Goal: Book appointment/travel/reservation

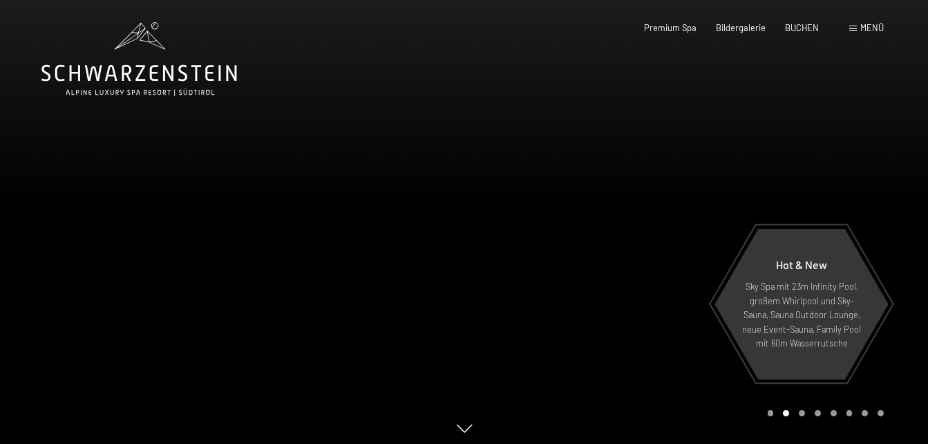
click at [546, 226] on div at bounding box center [697, 224] width 465 height 449
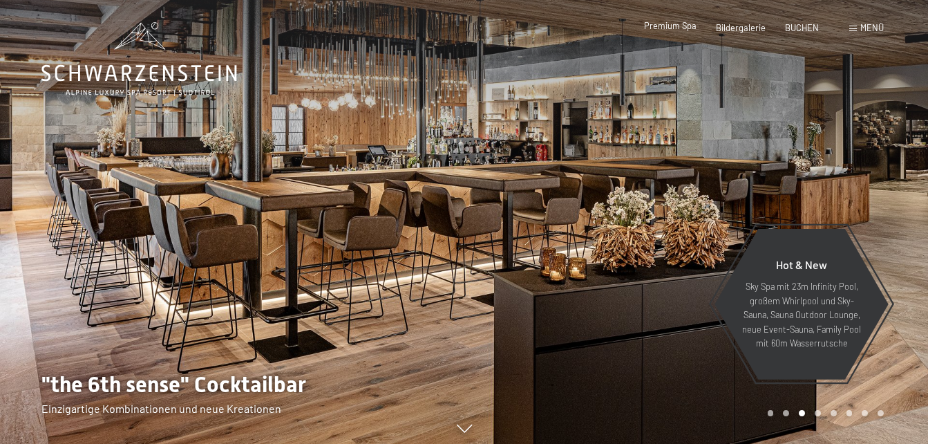
click at [685, 25] on span "Premium Spa" at bounding box center [670, 25] width 53 height 11
click at [748, 25] on span "Bildergalerie" at bounding box center [741, 25] width 50 height 11
click at [740, 26] on span "Bildergalerie" at bounding box center [741, 25] width 50 height 11
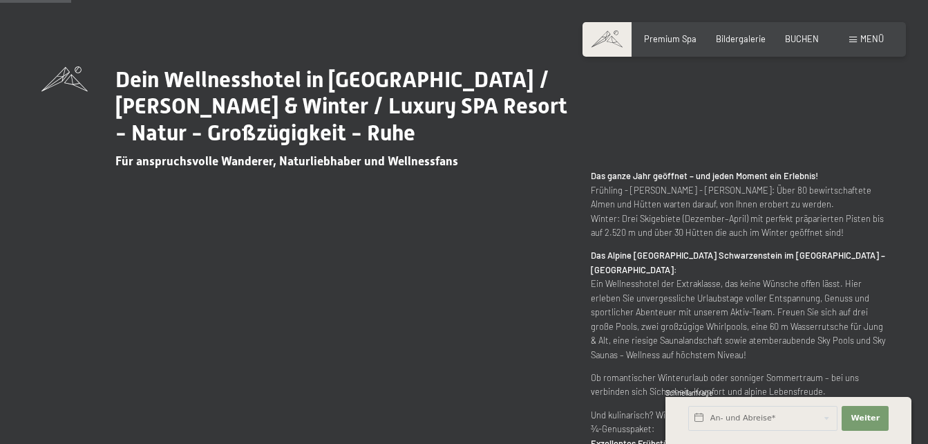
scroll to position [484, 0]
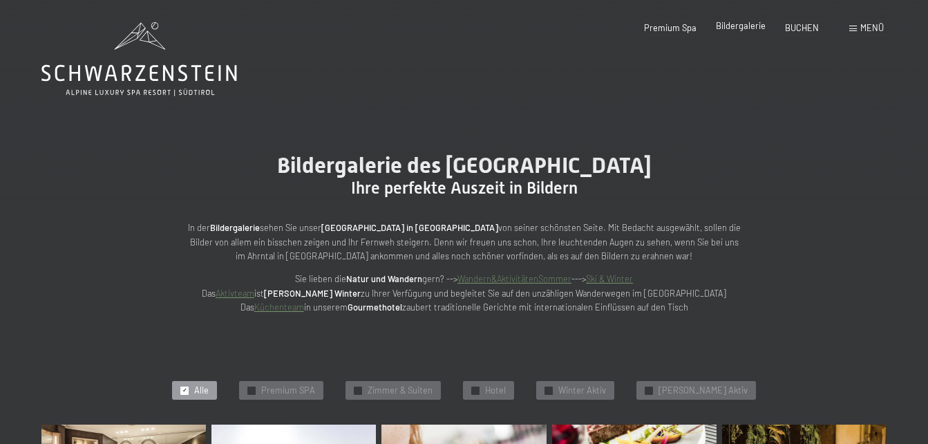
click at [752, 25] on span "Bildergalerie" at bounding box center [741, 25] width 50 height 11
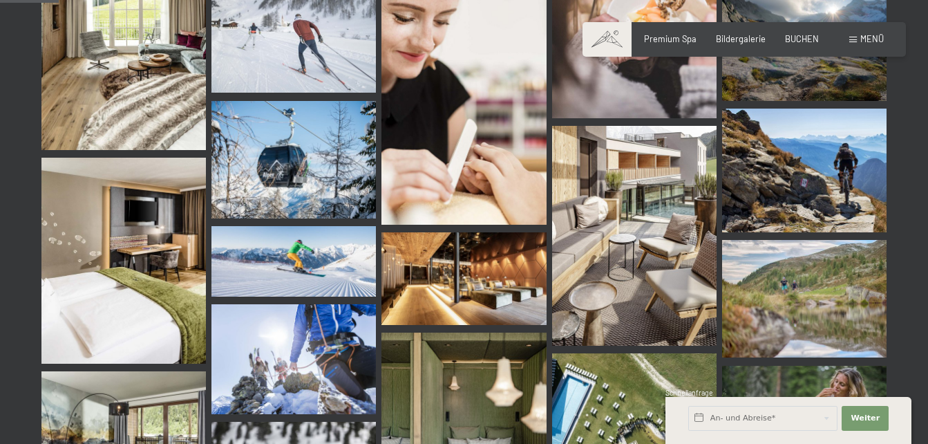
scroll to position [899, 0]
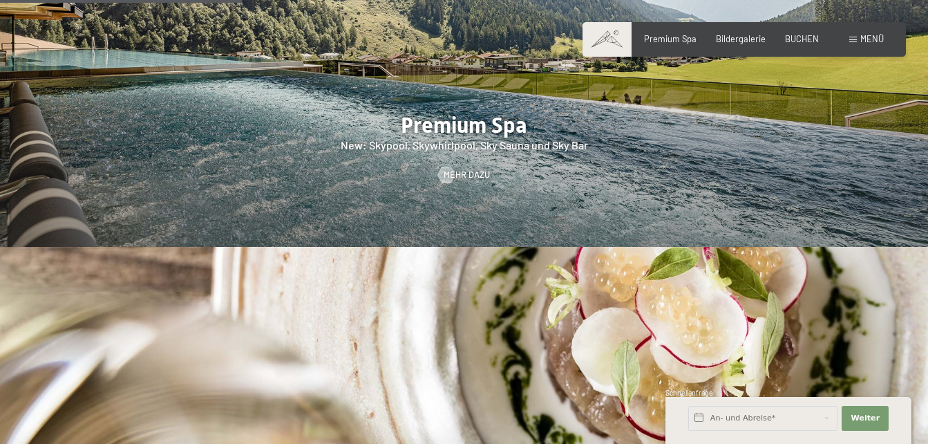
scroll to position [1590, 0]
click at [474, 168] on span "Mehr dazu" at bounding box center [481, 174] width 46 height 12
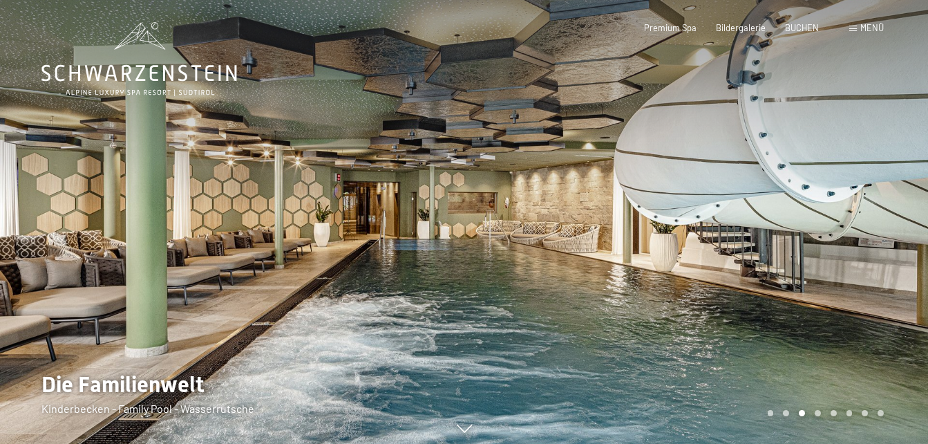
click at [881, 295] on div at bounding box center [697, 224] width 465 height 449
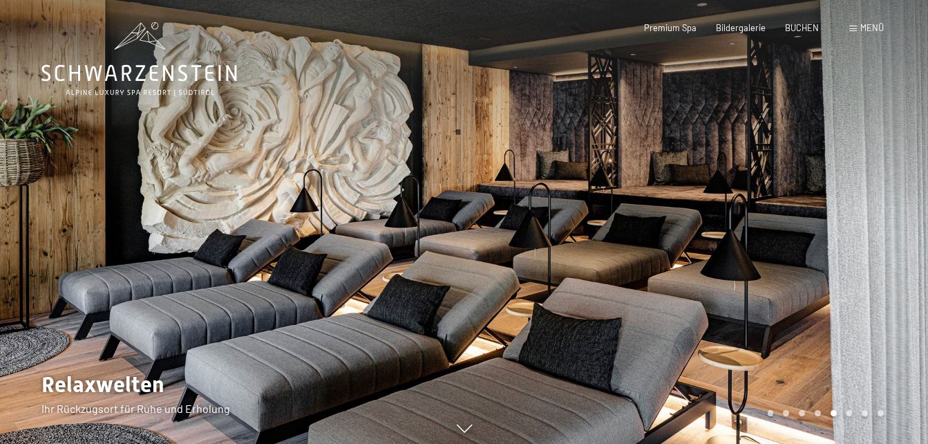
click at [905, 288] on div at bounding box center [697, 224] width 465 height 449
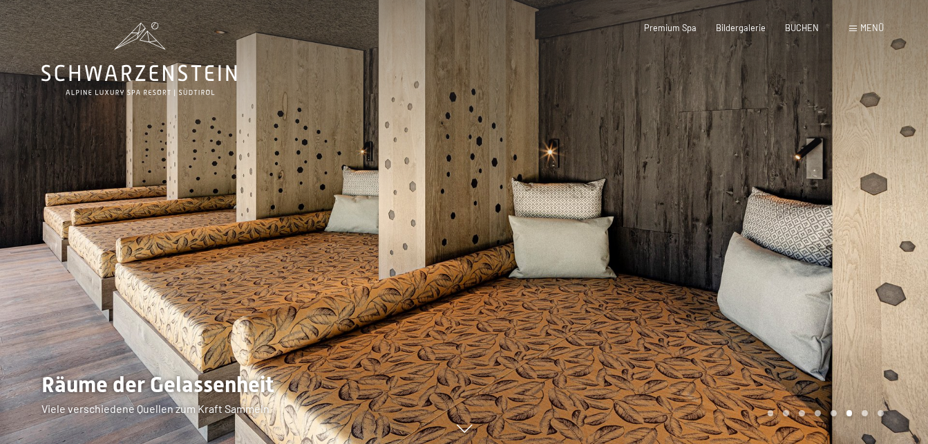
click at [903, 288] on div at bounding box center [697, 224] width 465 height 449
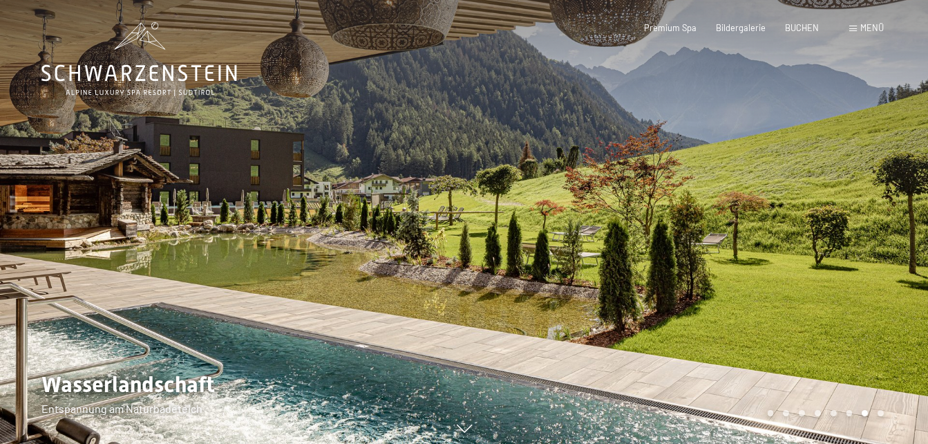
click at [904, 290] on div at bounding box center [697, 224] width 465 height 449
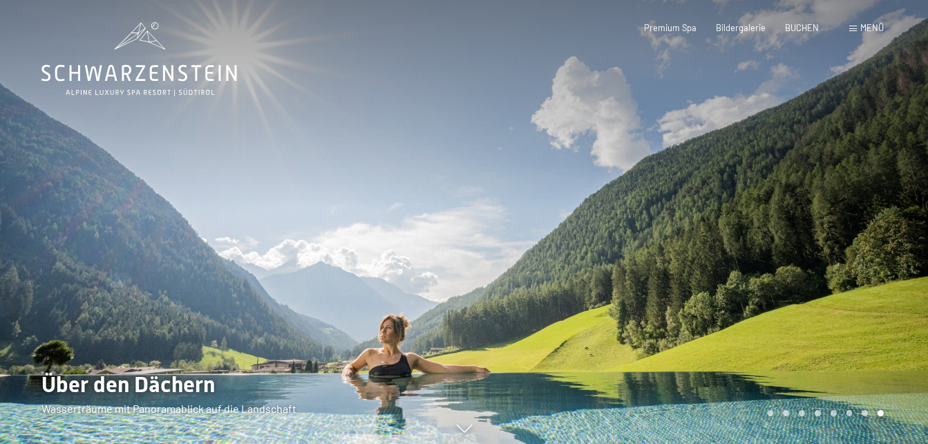
click at [904, 290] on div at bounding box center [697, 224] width 465 height 449
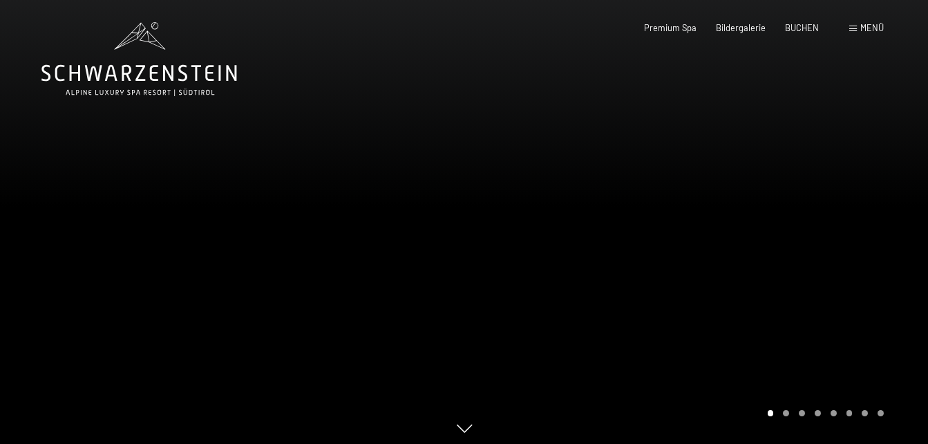
click at [904, 290] on div at bounding box center [697, 224] width 465 height 449
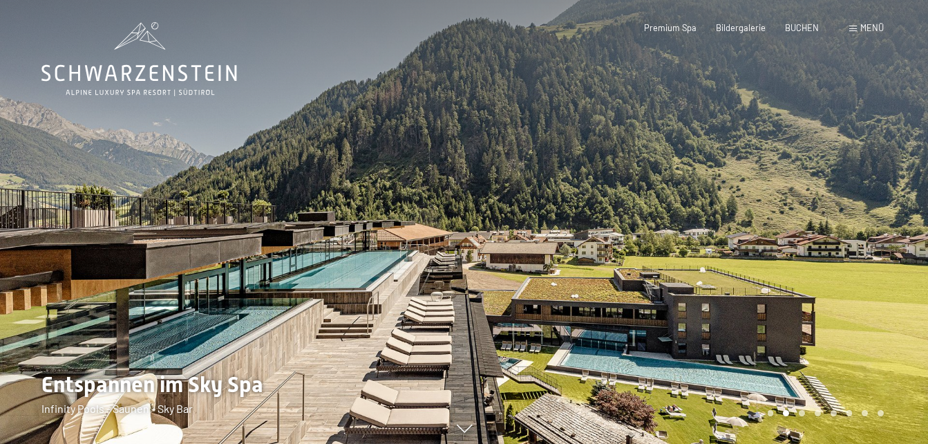
click at [904, 290] on div at bounding box center [697, 224] width 465 height 449
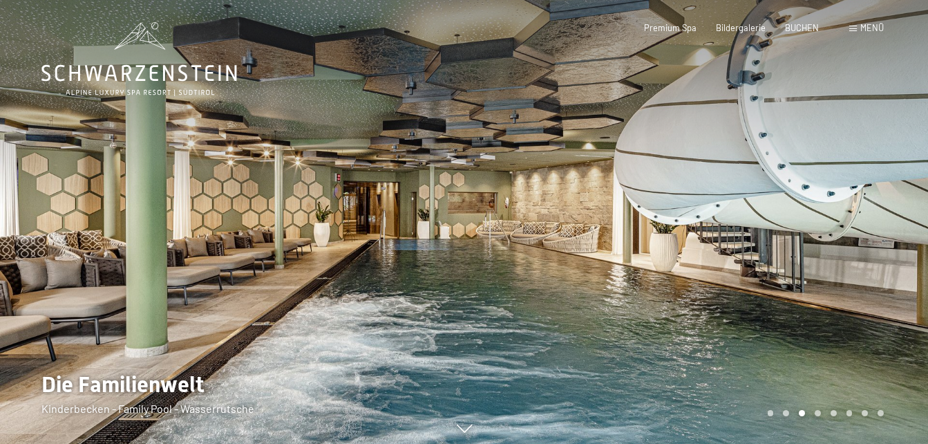
click at [904, 290] on div at bounding box center [697, 224] width 465 height 449
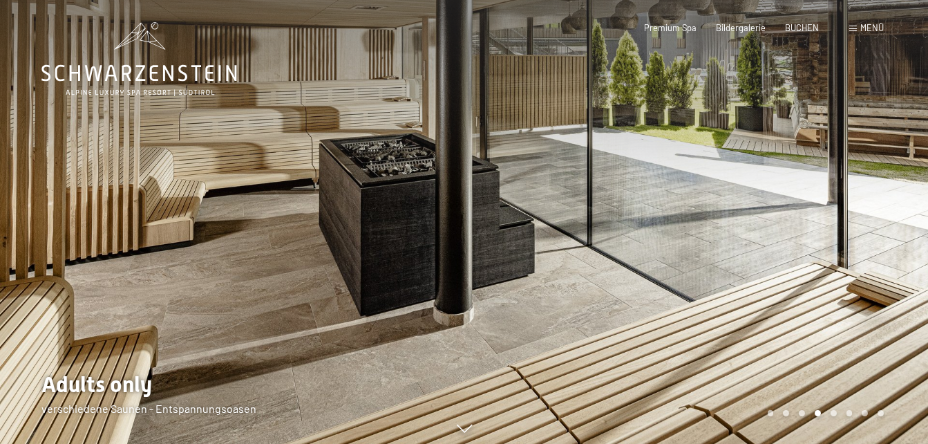
click at [903, 291] on div at bounding box center [697, 224] width 465 height 449
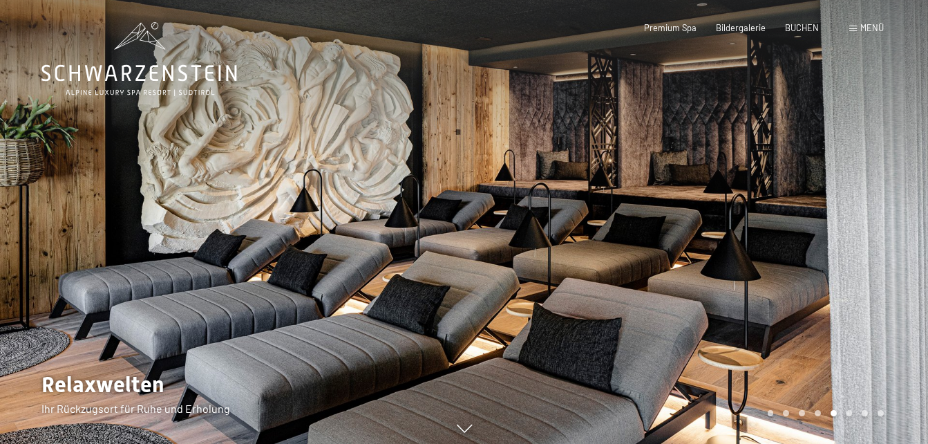
click at [903, 291] on div at bounding box center [697, 224] width 465 height 449
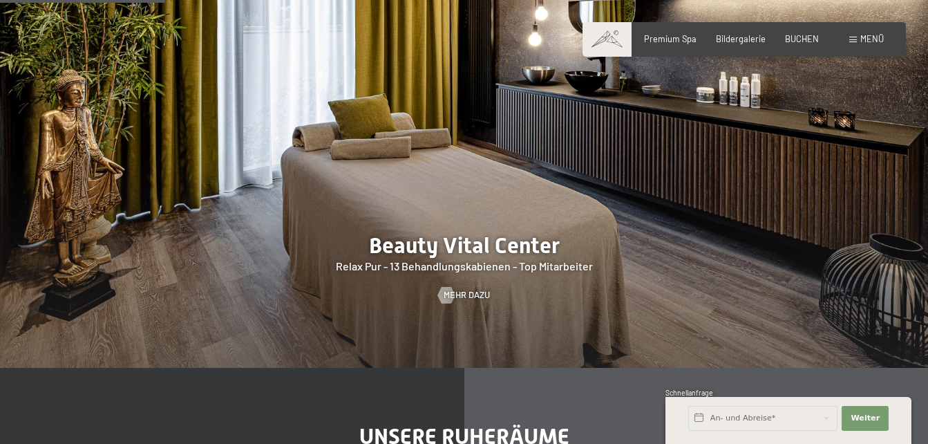
scroll to position [1383, 0]
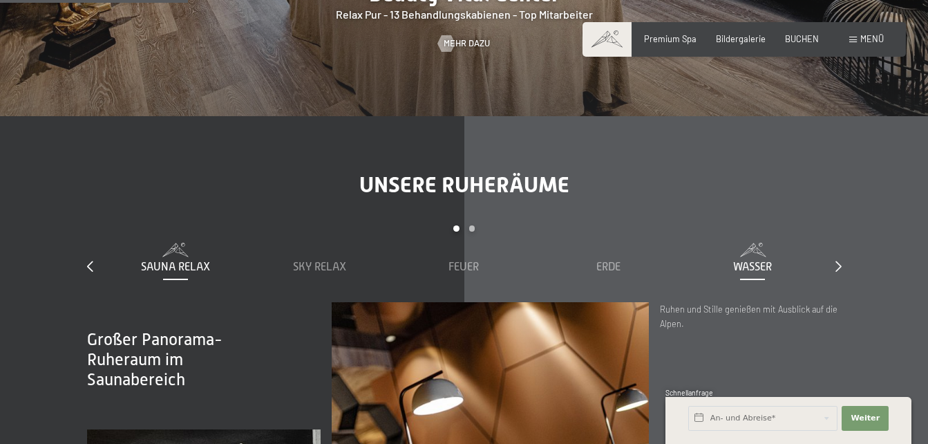
click at [758, 262] on span "Wasser" at bounding box center [753, 267] width 39 height 12
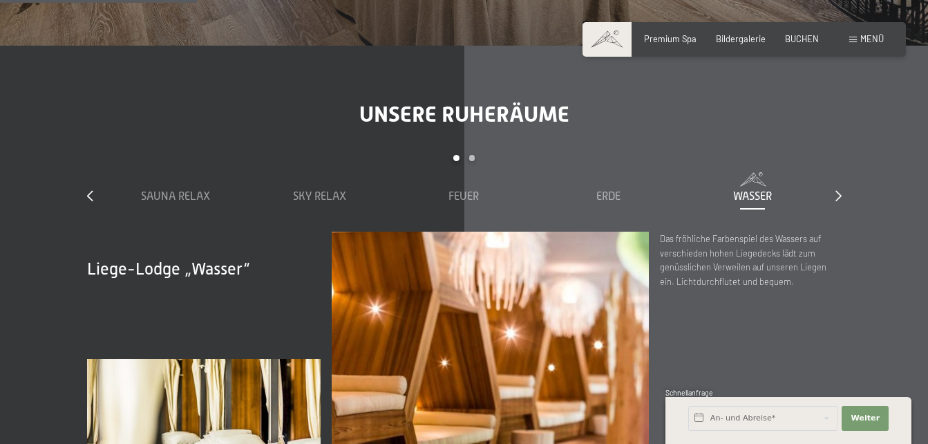
scroll to position [1452, 0]
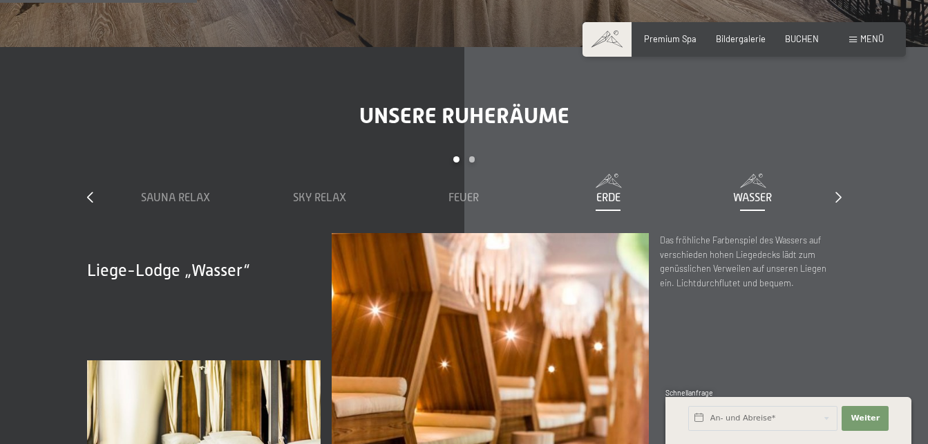
click at [616, 195] on span "Erde" at bounding box center [609, 198] width 24 height 12
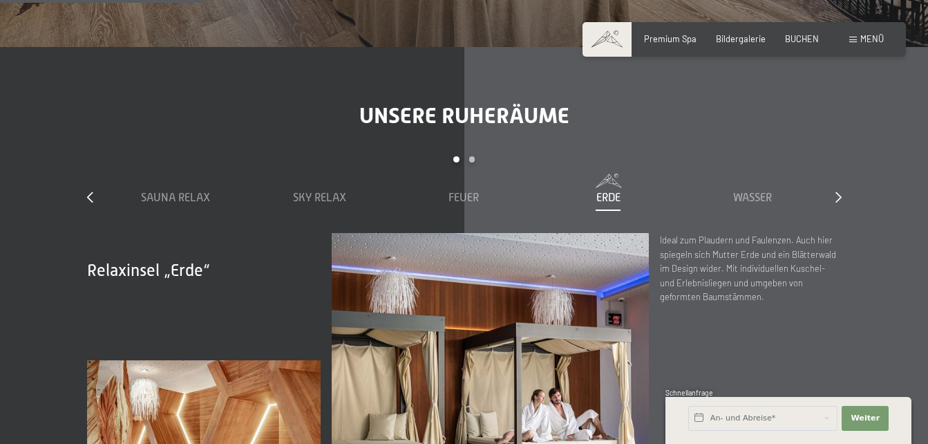
scroll to position [1590, 0]
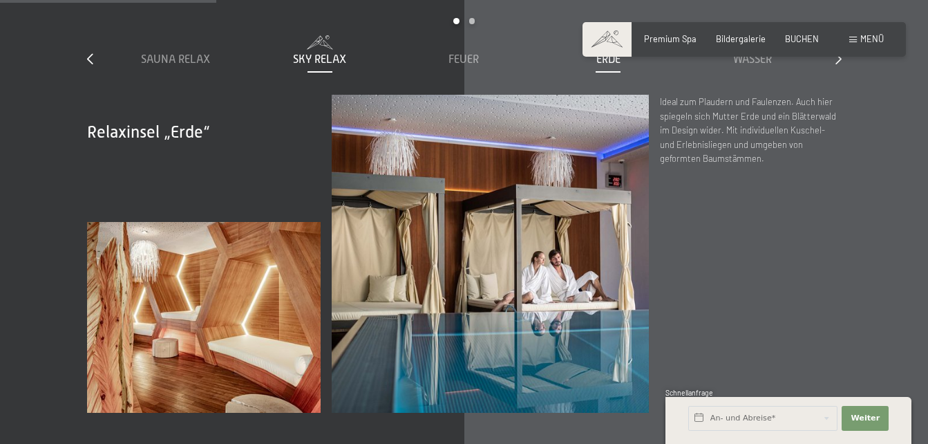
click at [327, 53] on div "Sky Relax" at bounding box center [319, 59] width 133 height 15
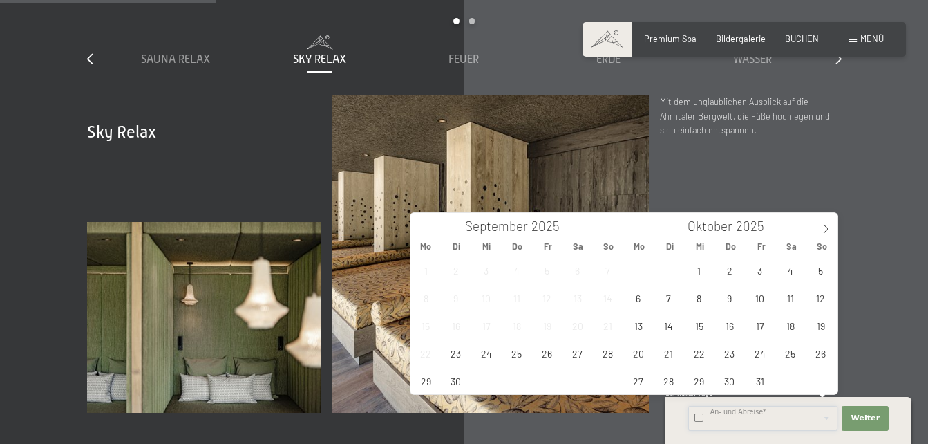
click at [798, 414] on input "text" at bounding box center [763, 418] width 149 height 25
click at [818, 355] on span "26" at bounding box center [821, 352] width 27 height 27
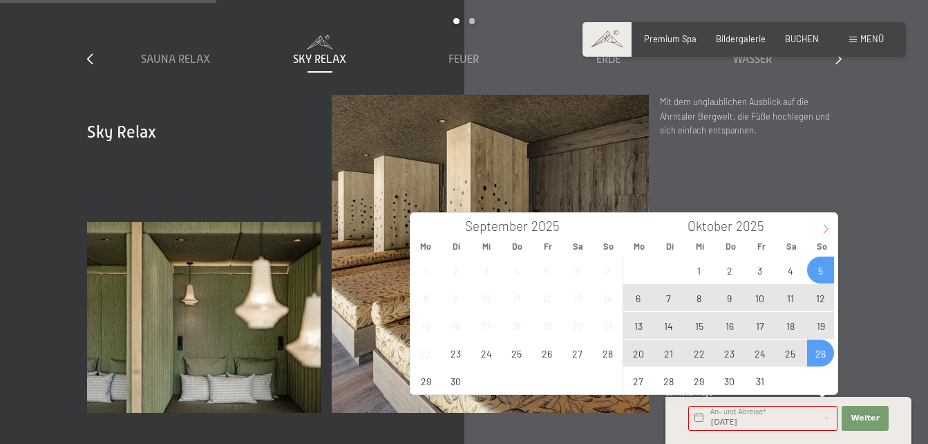
click at [828, 227] on icon at bounding box center [826, 229] width 10 height 10
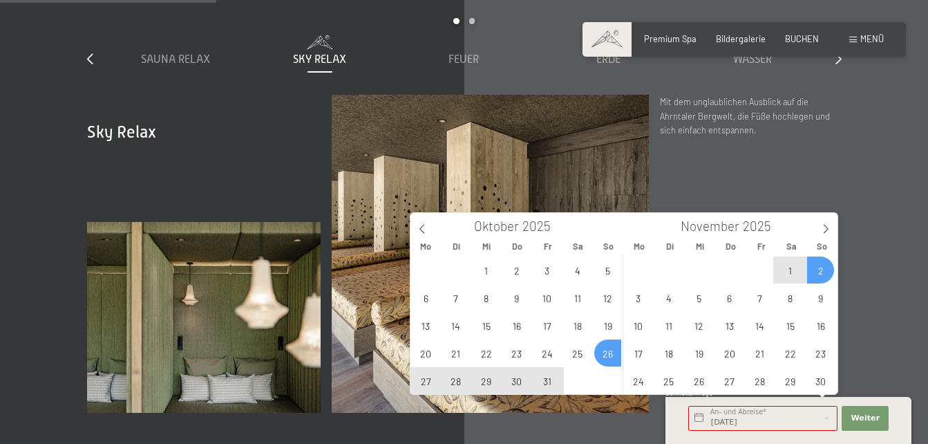
click at [818, 276] on span "2" at bounding box center [821, 269] width 27 height 27
type input "So. 26.10.2025 - So. 02.11.2025"
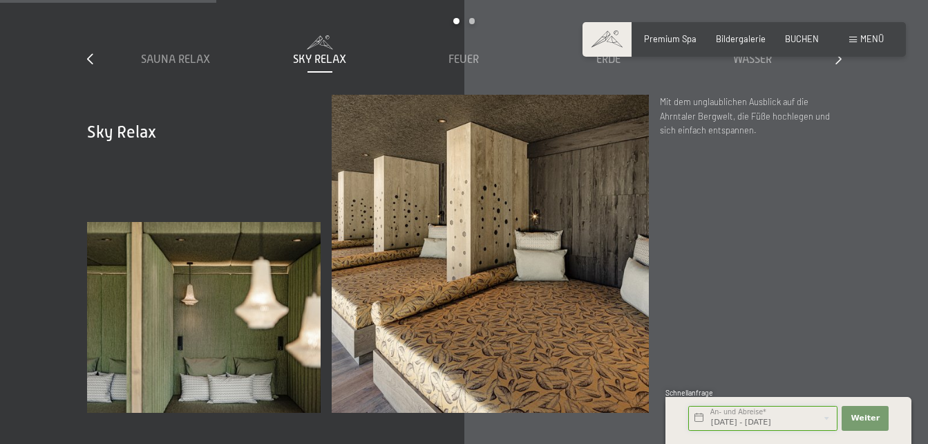
scroll to position [0, 1]
click at [873, 423] on span "Weiter" at bounding box center [865, 418] width 29 height 11
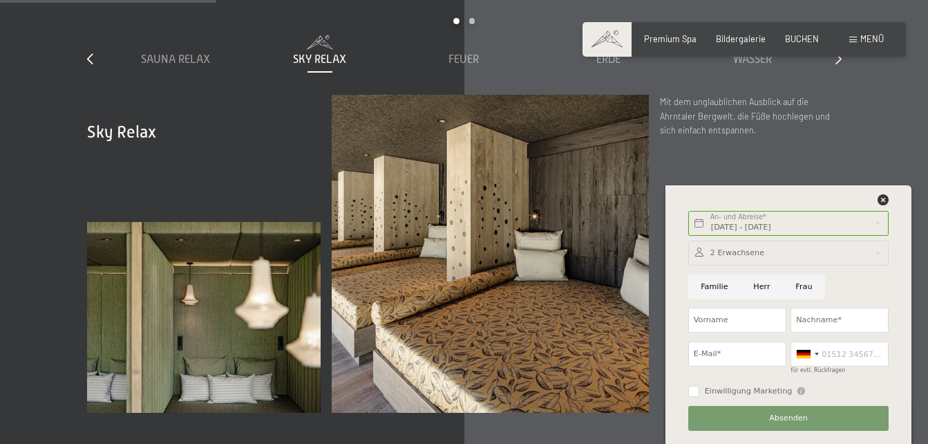
drag, startPoint x: 855, startPoint y: 99, endPoint x: 868, endPoint y: 46, distance: 54.2
click at [855, 95] on div "Unsere Ruheräume slide 1 to 5 of 7 Sauna Relax Sky Relax Feuer Erde Wasser Luft…" at bounding box center [465, 188] width 838 height 449
click at [808, 40] on span "BUCHEN" at bounding box center [802, 36] width 34 height 11
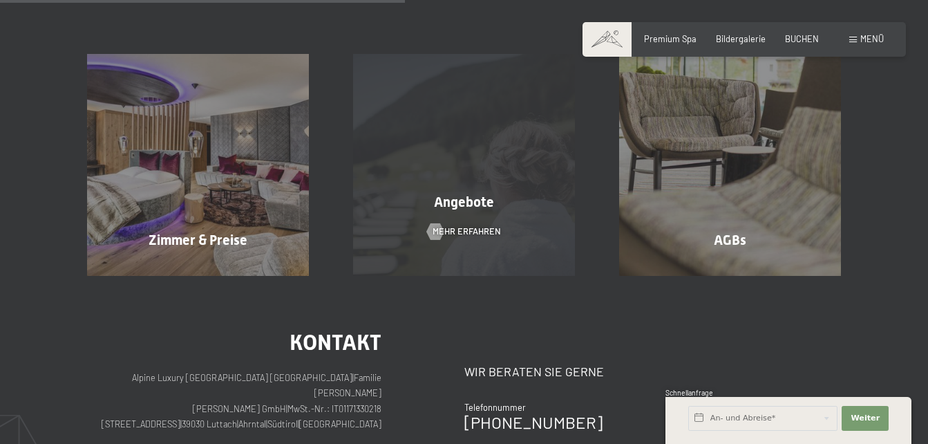
scroll to position [277, 0]
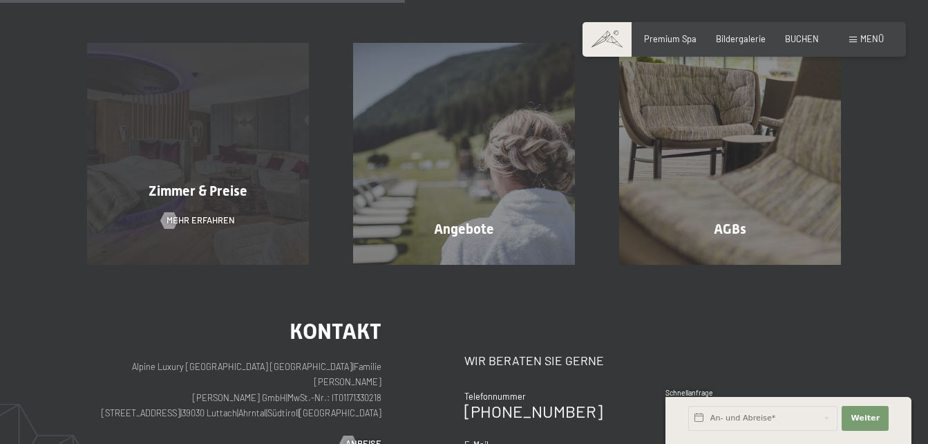
click at [253, 187] on div "Zimmer & Preise" at bounding box center [198, 190] width 266 height 19
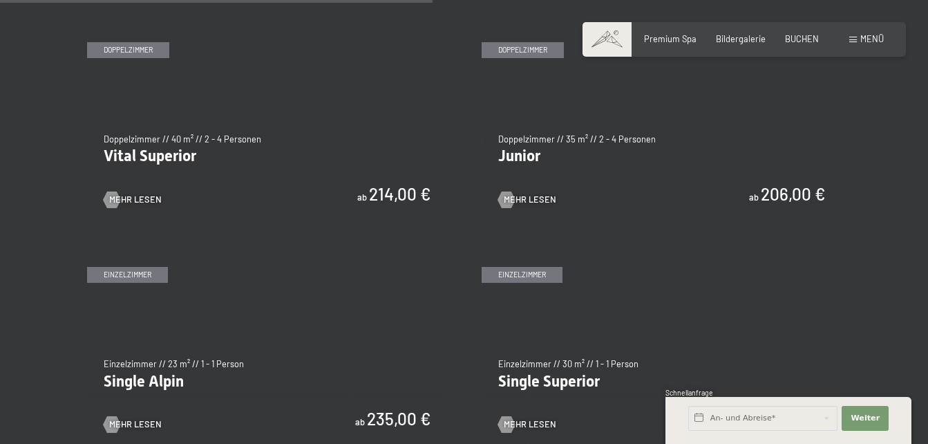
scroll to position [1590, 0]
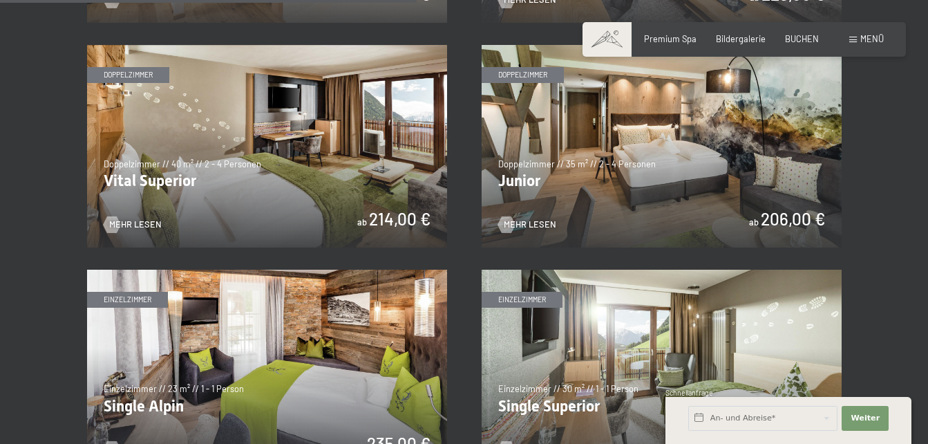
click at [734, 180] on img at bounding box center [662, 146] width 360 height 203
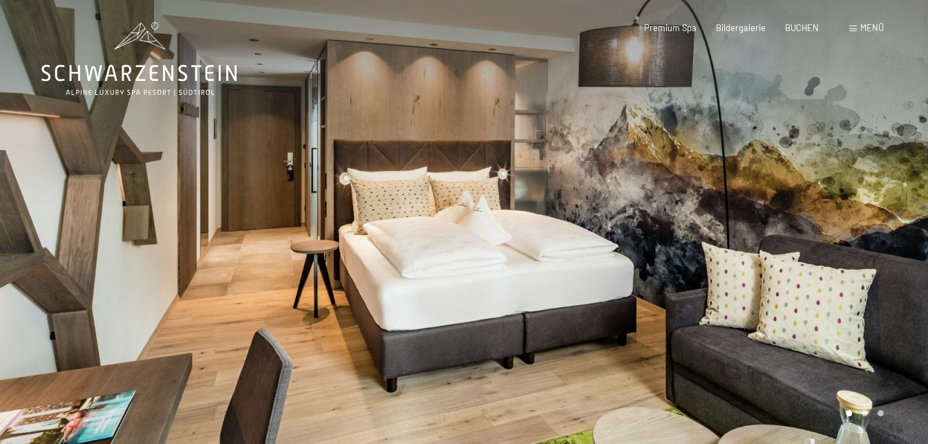
click at [789, 180] on div at bounding box center [697, 224] width 465 height 449
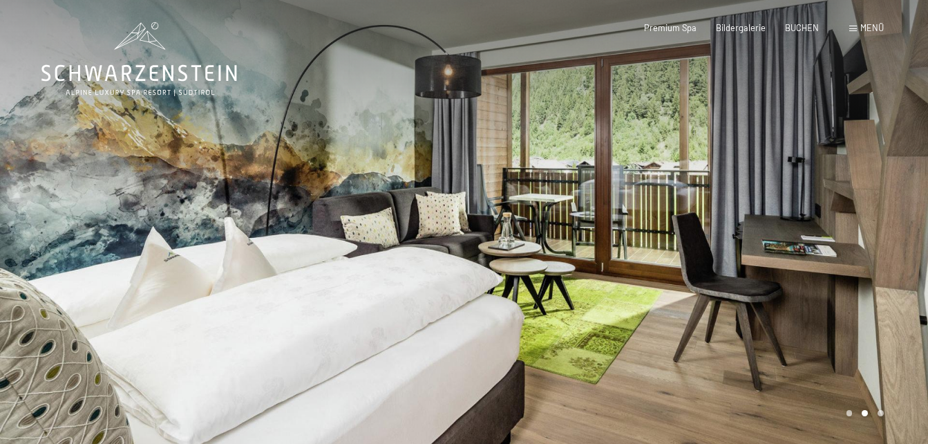
click at [789, 180] on div at bounding box center [697, 224] width 465 height 449
